Goal: Obtain resource: Download file/media

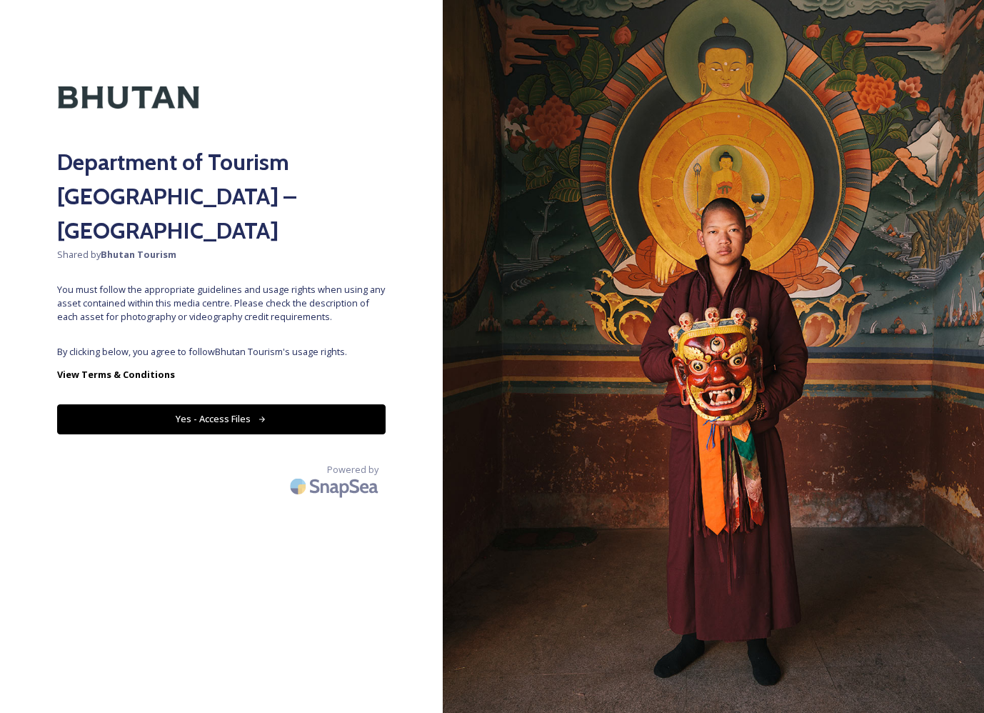
click at [266, 415] on icon at bounding box center [262, 419] width 9 height 9
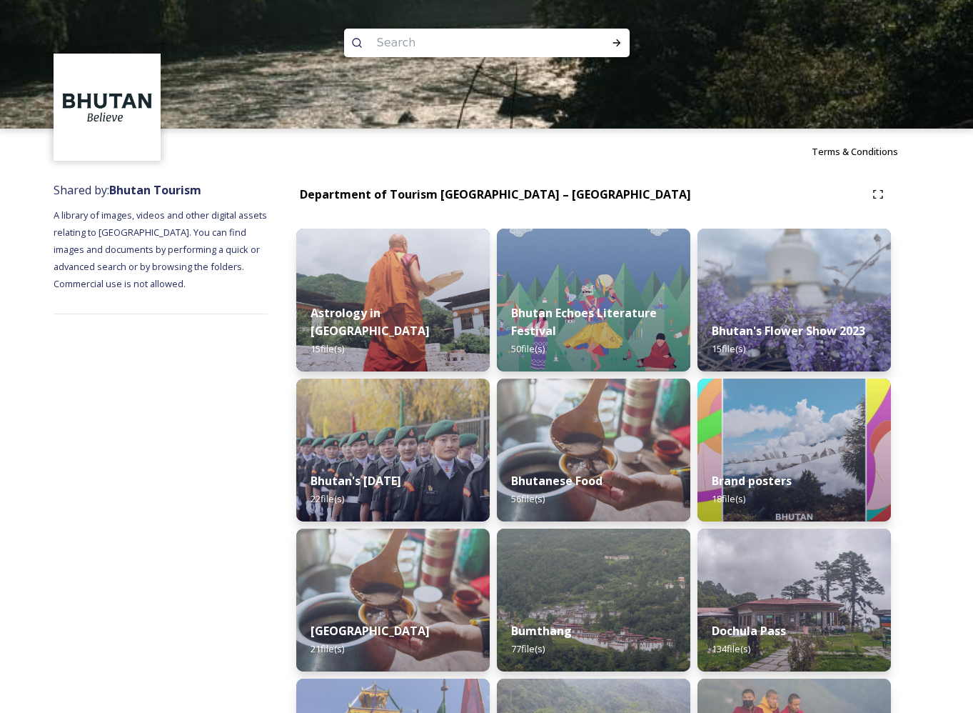
click at [397, 45] on input at bounding box center [468, 42] width 196 height 31
type input "culture"
click at [633, 24] on img at bounding box center [486, 64] width 973 height 129
click at [607, 48] on div "Run Search" at bounding box center [617, 43] width 26 height 26
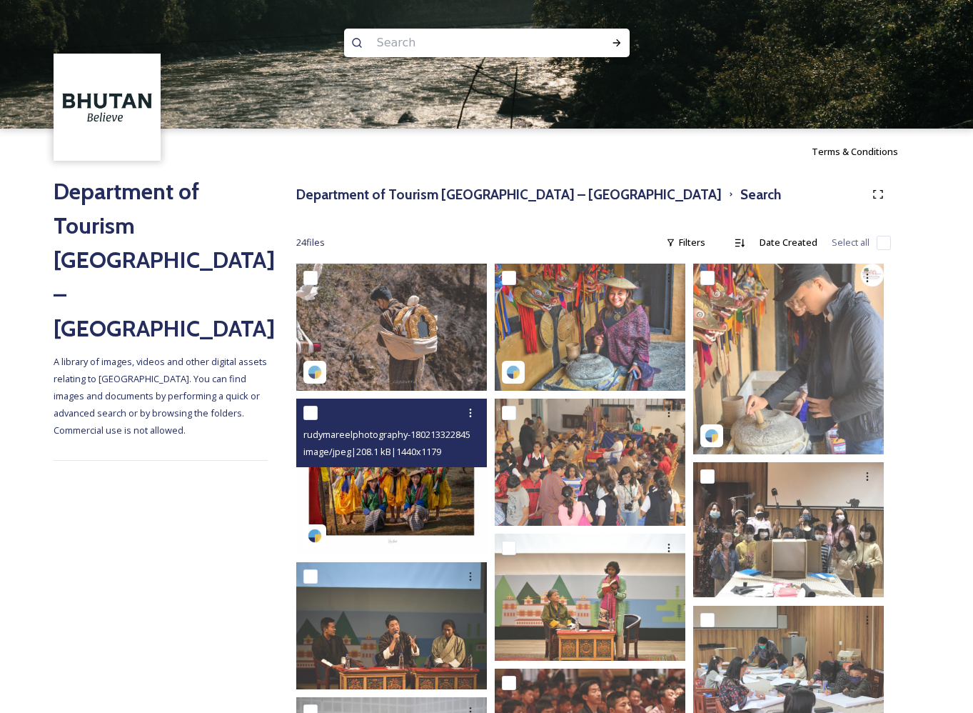
click at [391, 475] on img at bounding box center [391, 476] width 191 height 156
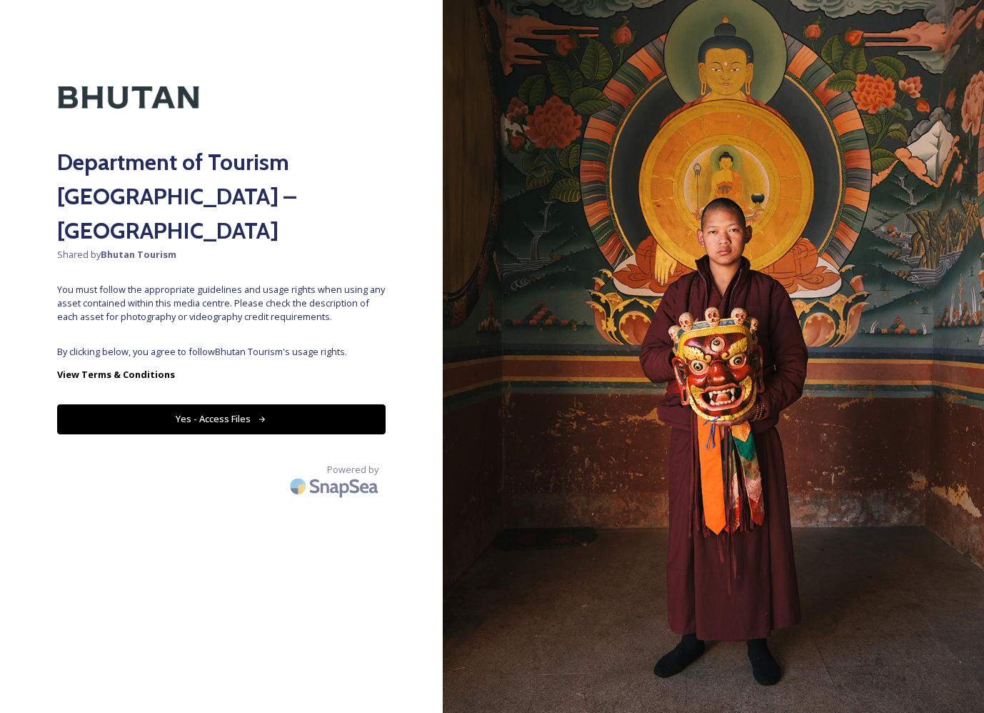
click at [202, 404] on button "Yes - Access Files" at bounding box center [221, 418] width 328 height 29
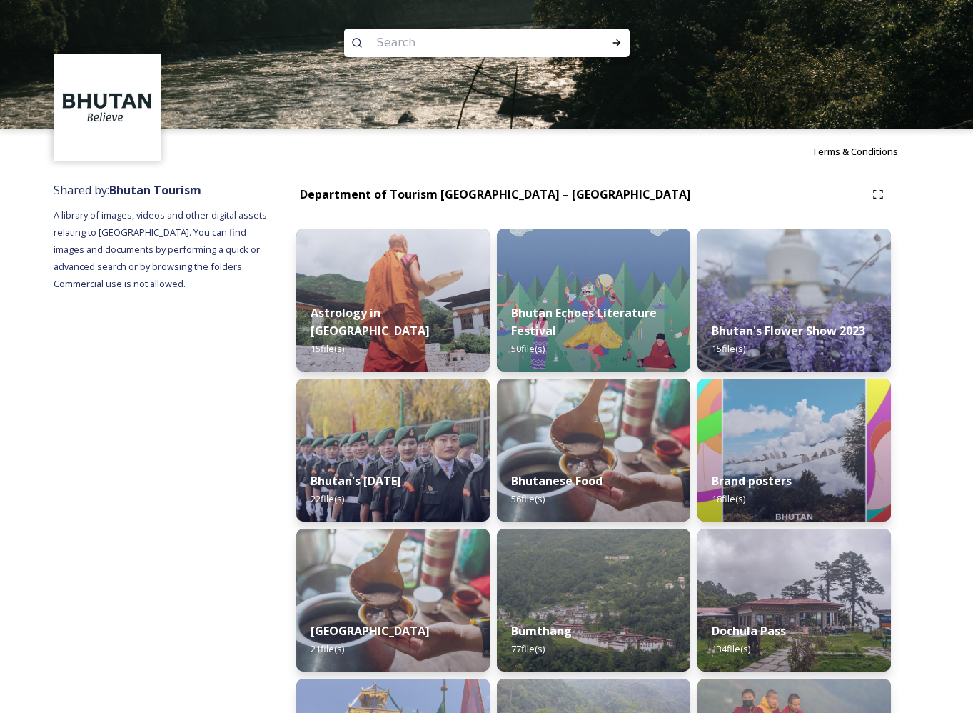
click at [421, 42] on input at bounding box center [468, 42] width 196 height 31
type input "culture"
click at [618, 49] on div at bounding box center [617, 43] width 26 height 26
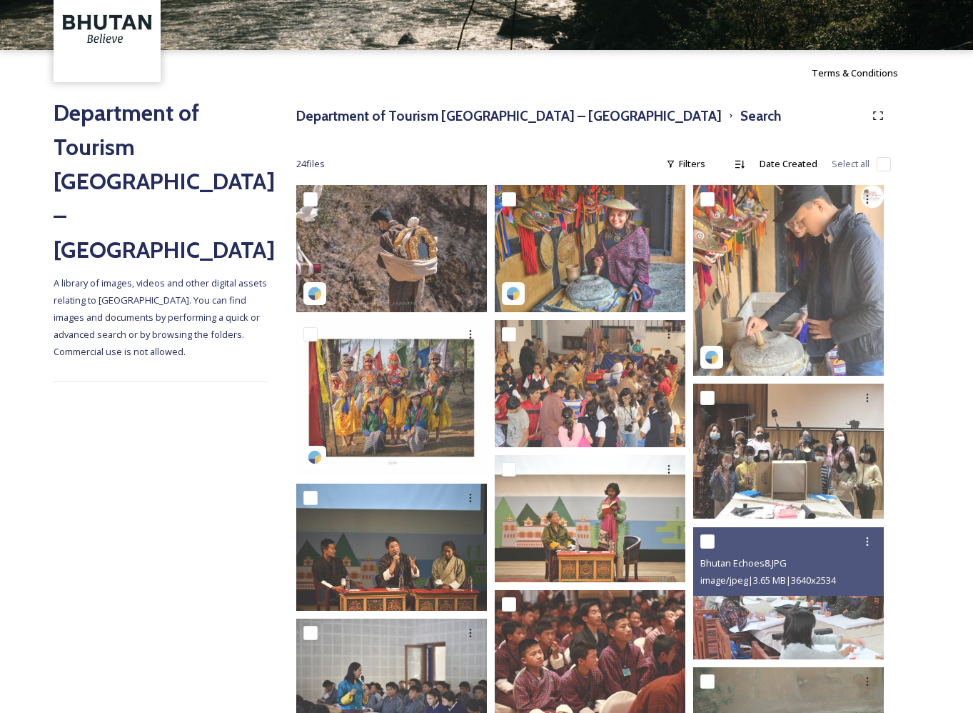
scroll to position [76, 0]
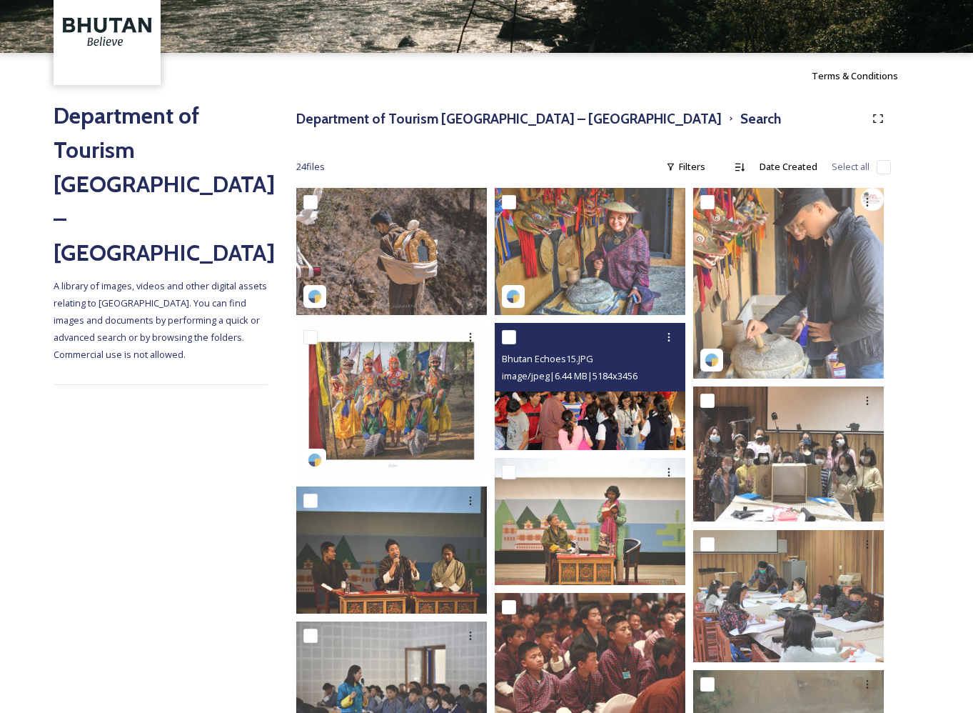
click at [566, 426] on img at bounding box center [590, 386] width 191 height 127
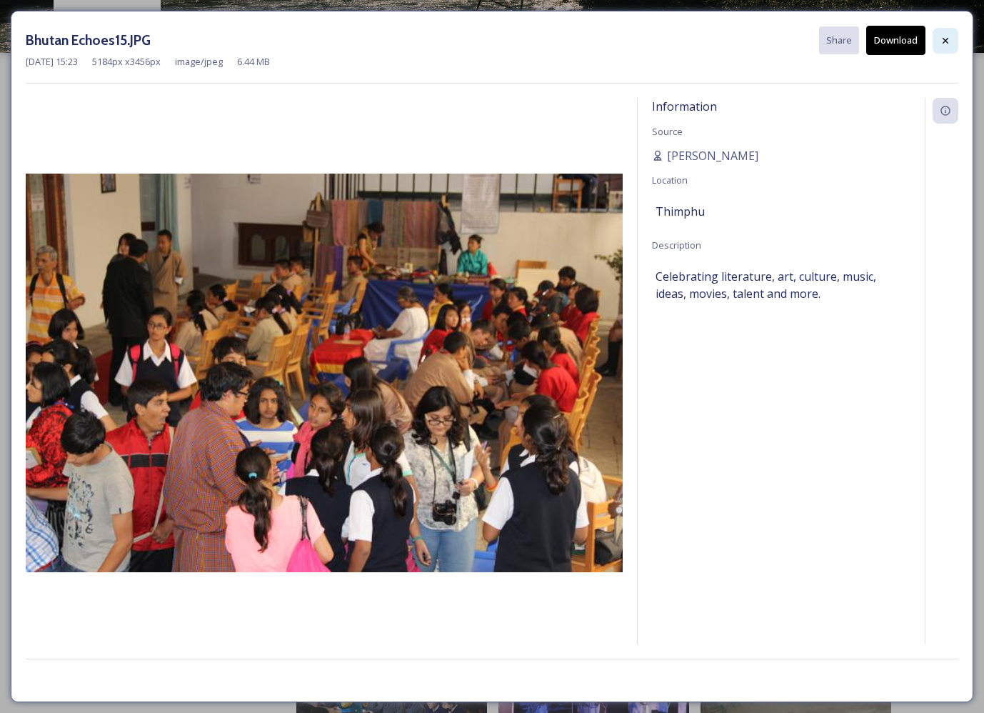
click at [953, 42] on div at bounding box center [946, 41] width 26 height 26
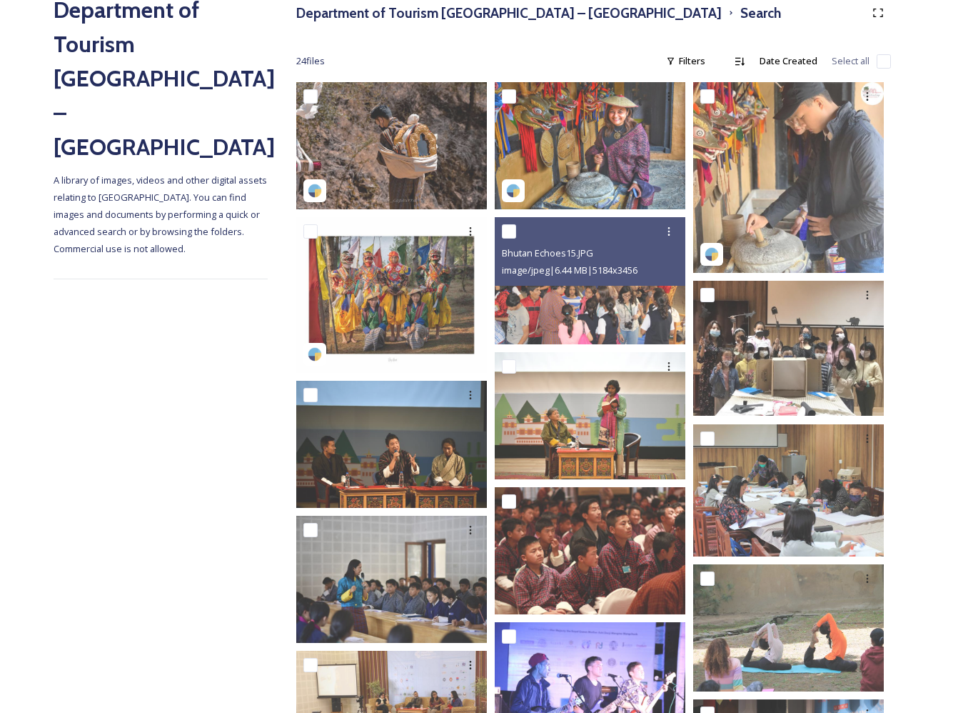
scroll to position [182, 0]
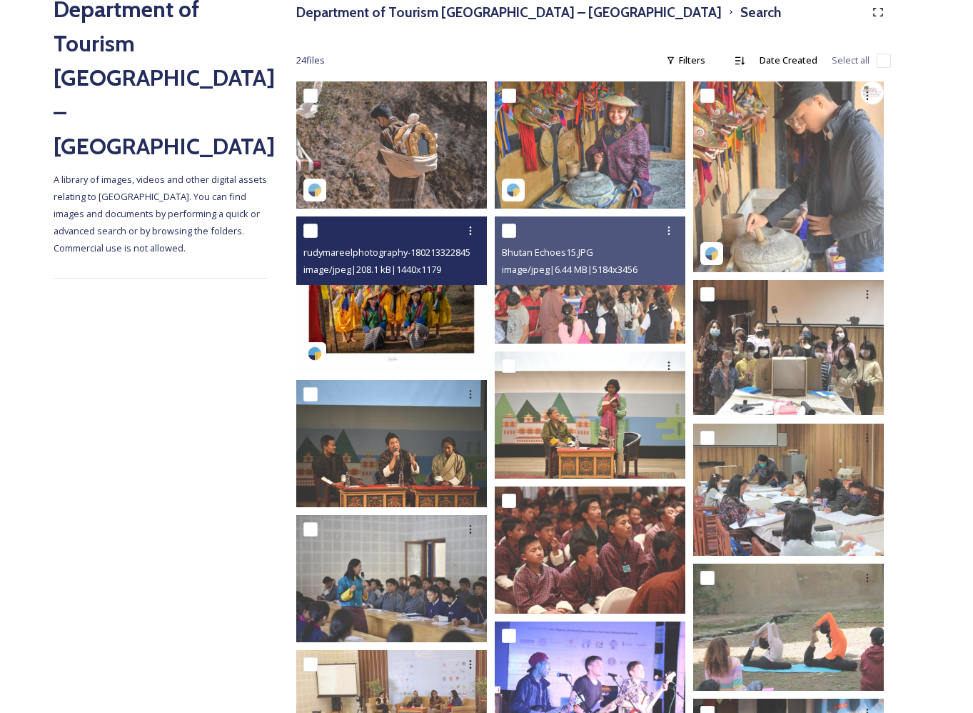
click at [411, 312] on img at bounding box center [391, 294] width 191 height 156
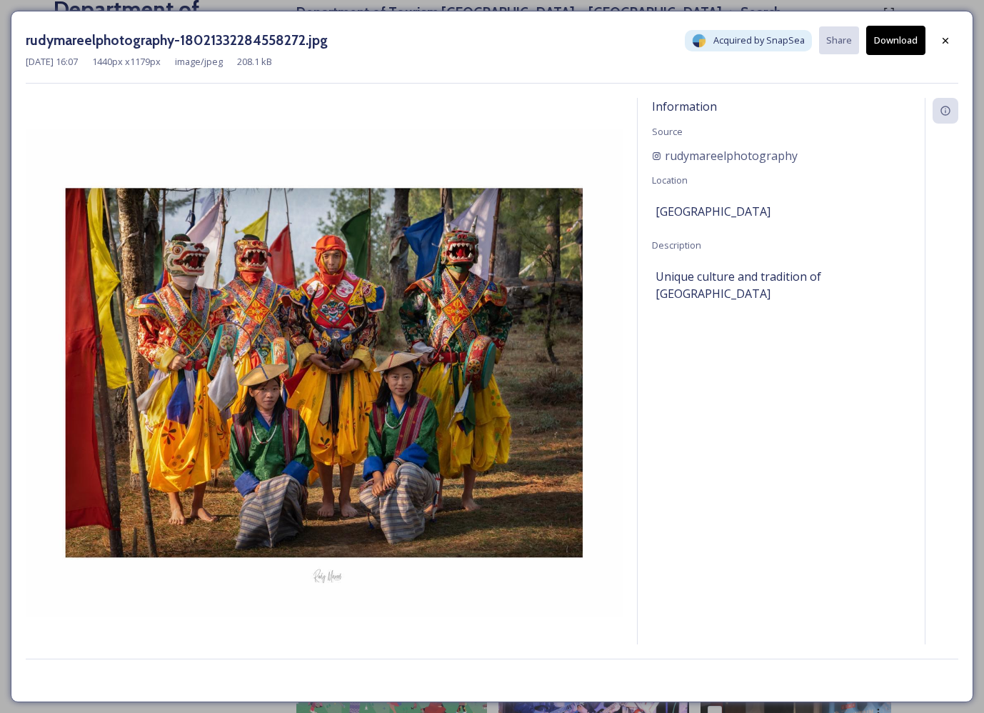
click at [912, 41] on button "Download" at bounding box center [895, 40] width 59 height 29
click at [944, 43] on icon at bounding box center [945, 40] width 11 height 11
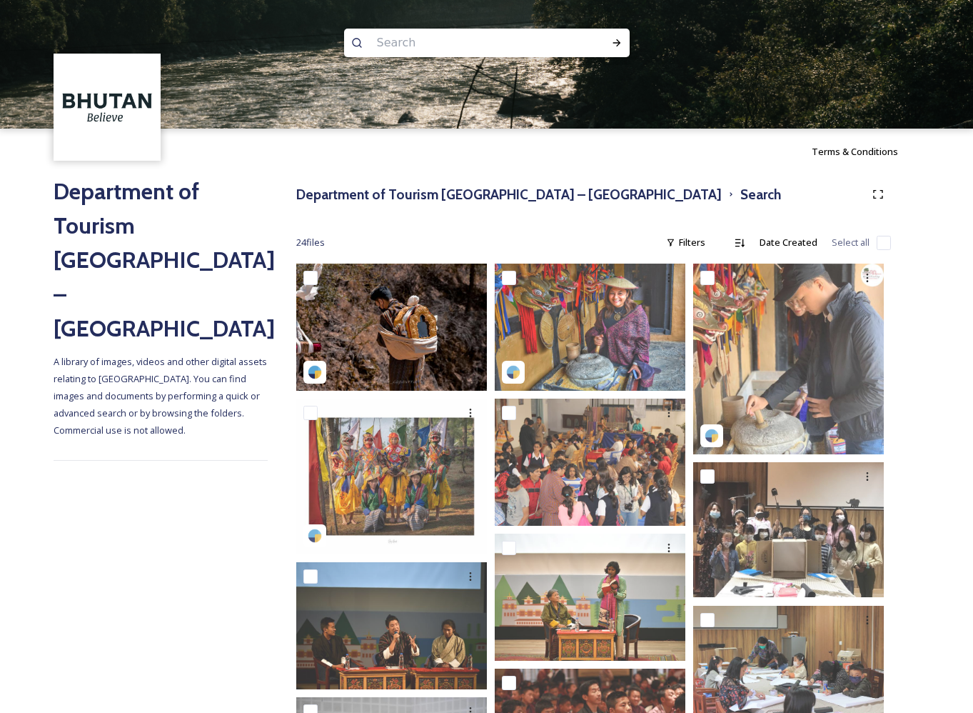
click at [413, 36] on input at bounding box center [468, 42] width 196 height 31
type input "agri"
click at [621, 39] on icon at bounding box center [616, 42] width 11 height 11
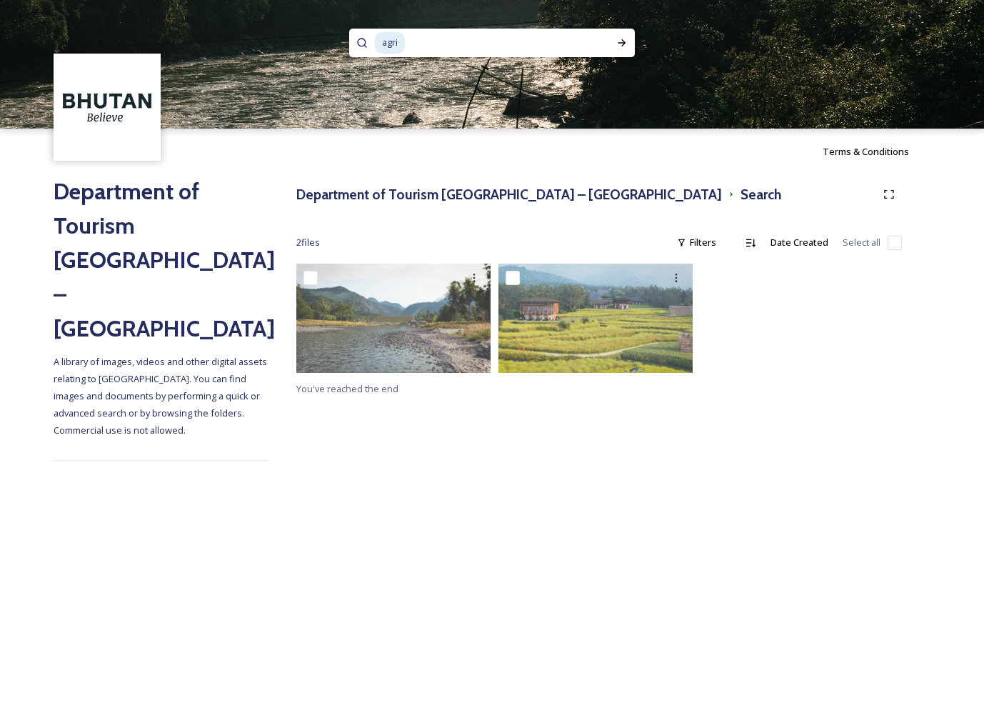
click at [442, 43] on input at bounding box center [496, 42] width 180 height 31
type input "a"
type input "tech"
type input "t"
type input "plan"
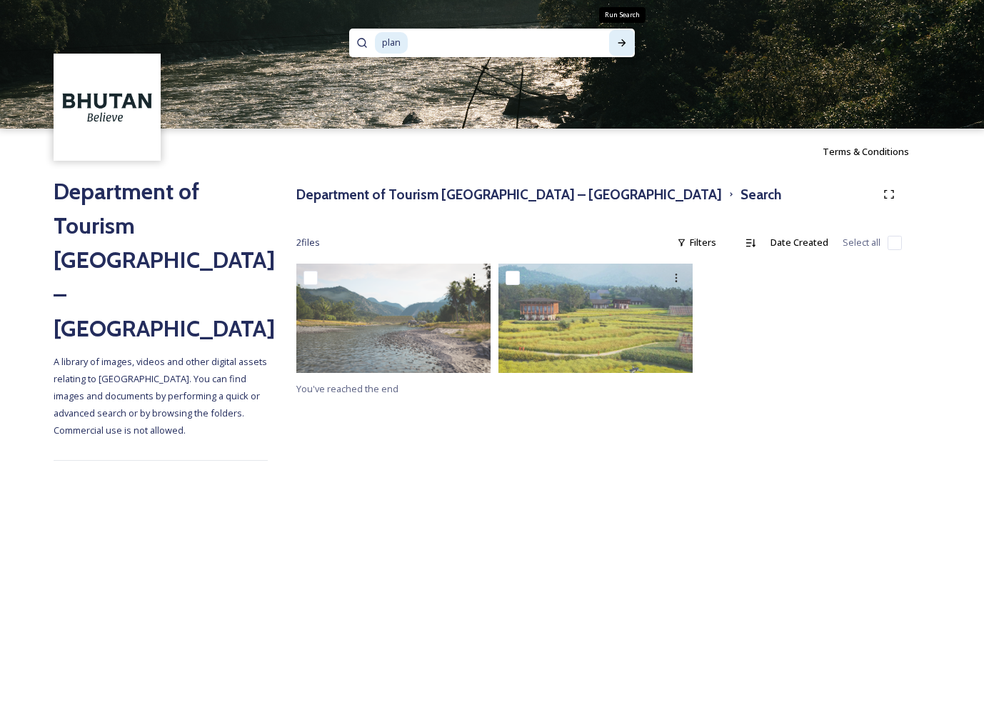
click at [626, 43] on icon at bounding box center [621, 42] width 11 height 11
